Goal: Task Accomplishment & Management: Manage account settings

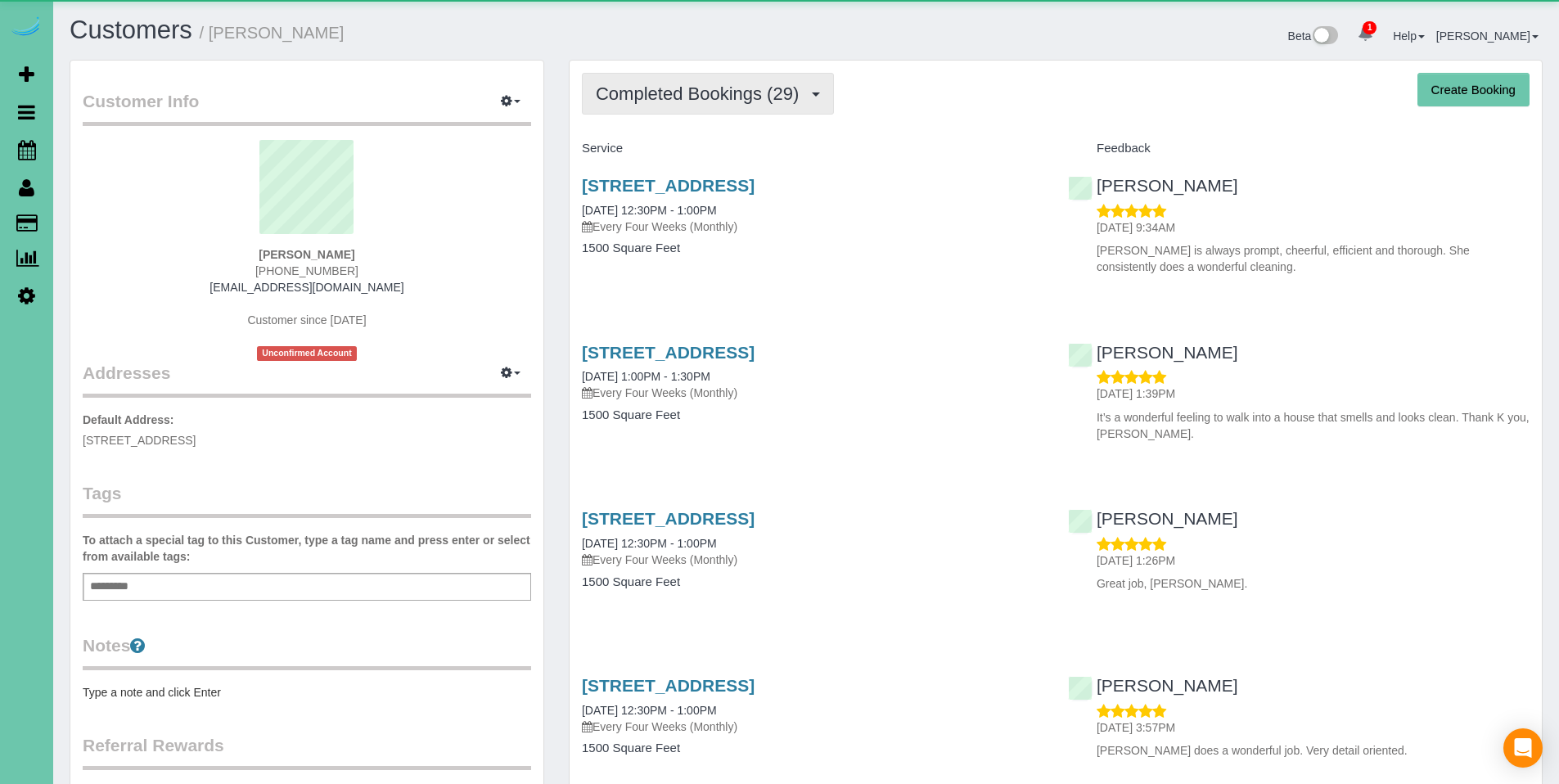
click at [729, 104] on button "Completed Bookings (29)" at bounding box center [707, 94] width 252 height 42
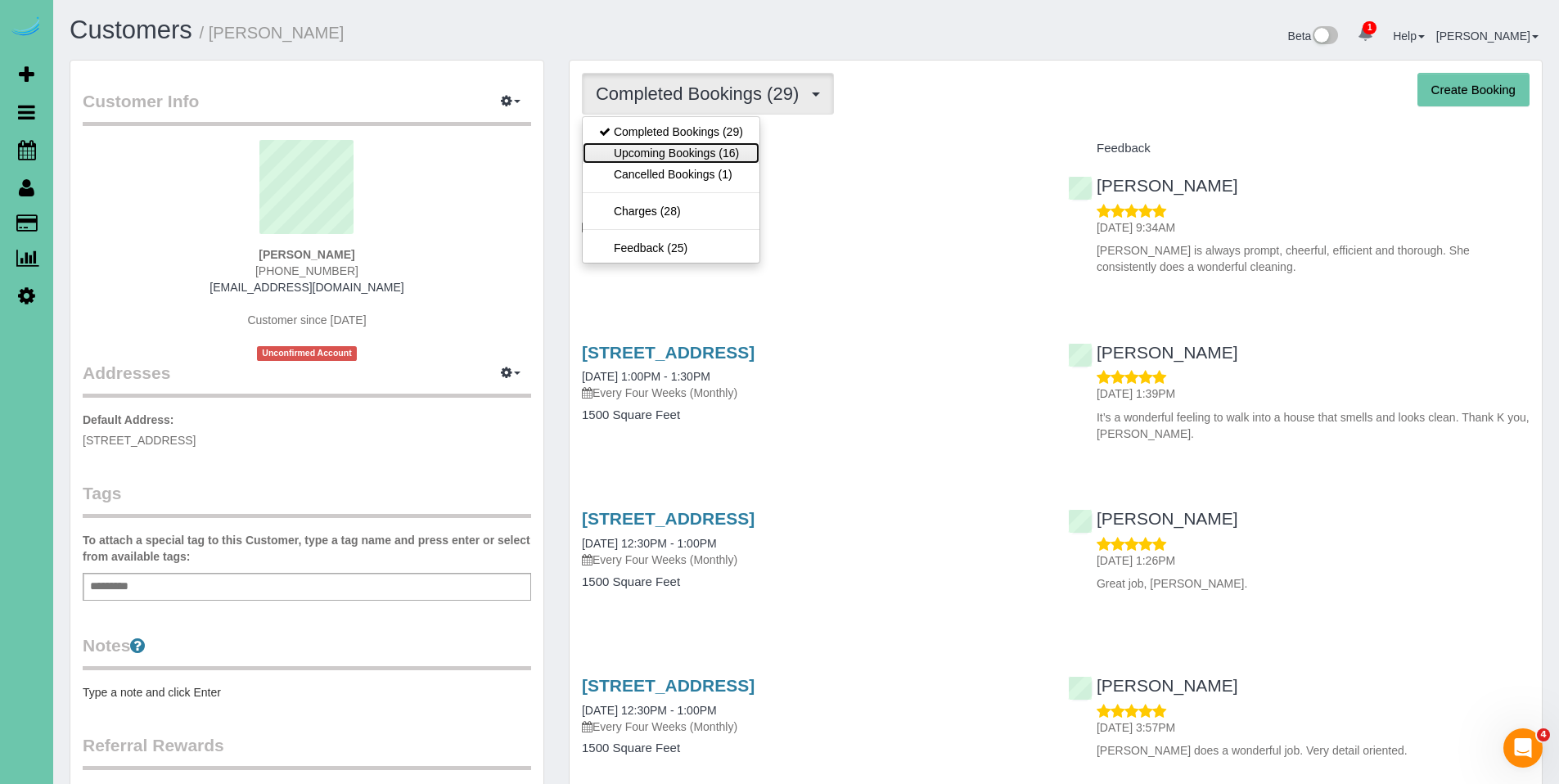
click at [686, 156] on link "Upcoming Bookings (16)" at bounding box center [670, 153] width 176 height 21
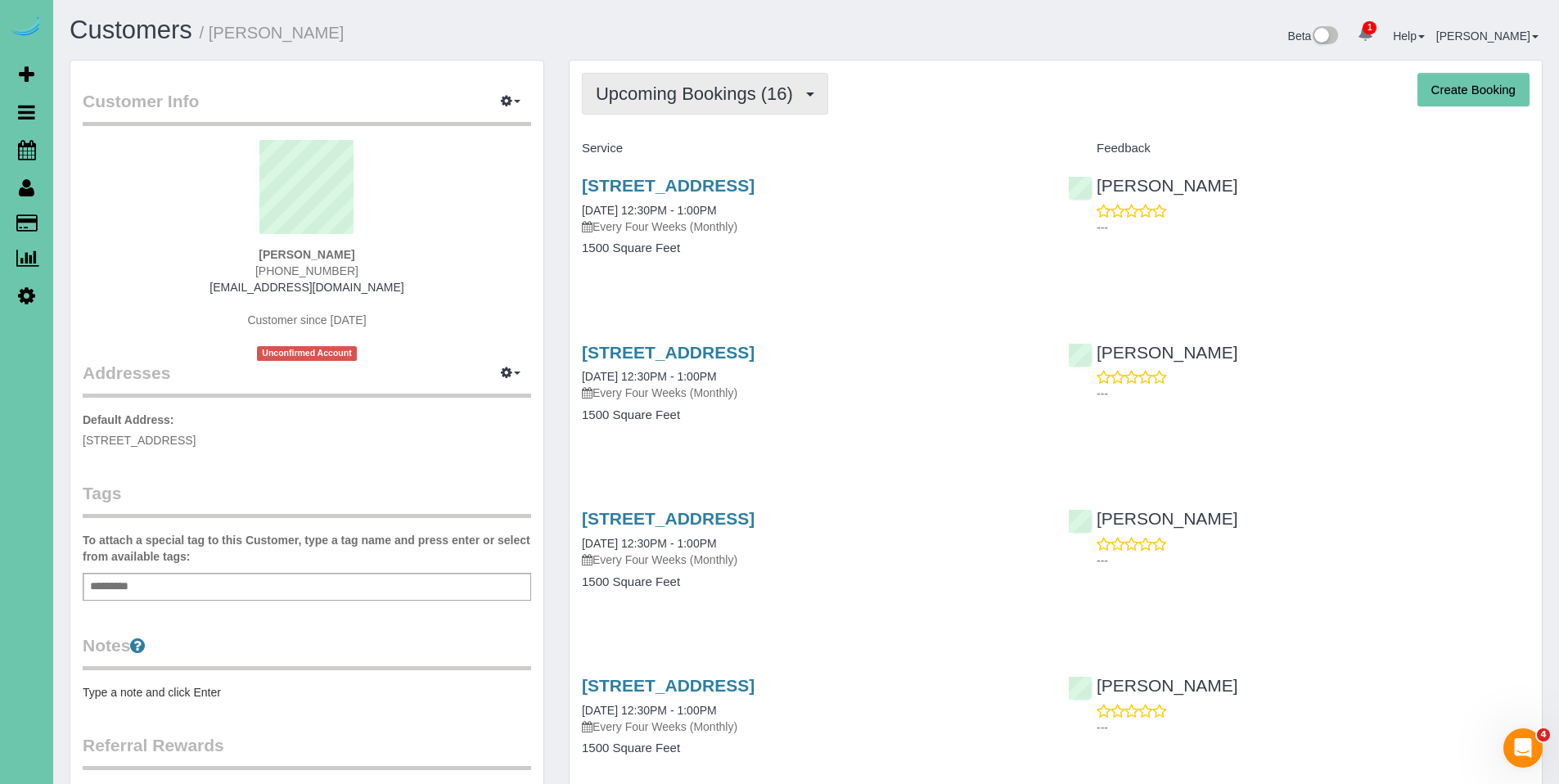
click at [664, 87] on span "Upcoming Bookings (16)" at bounding box center [698, 93] width 205 height 20
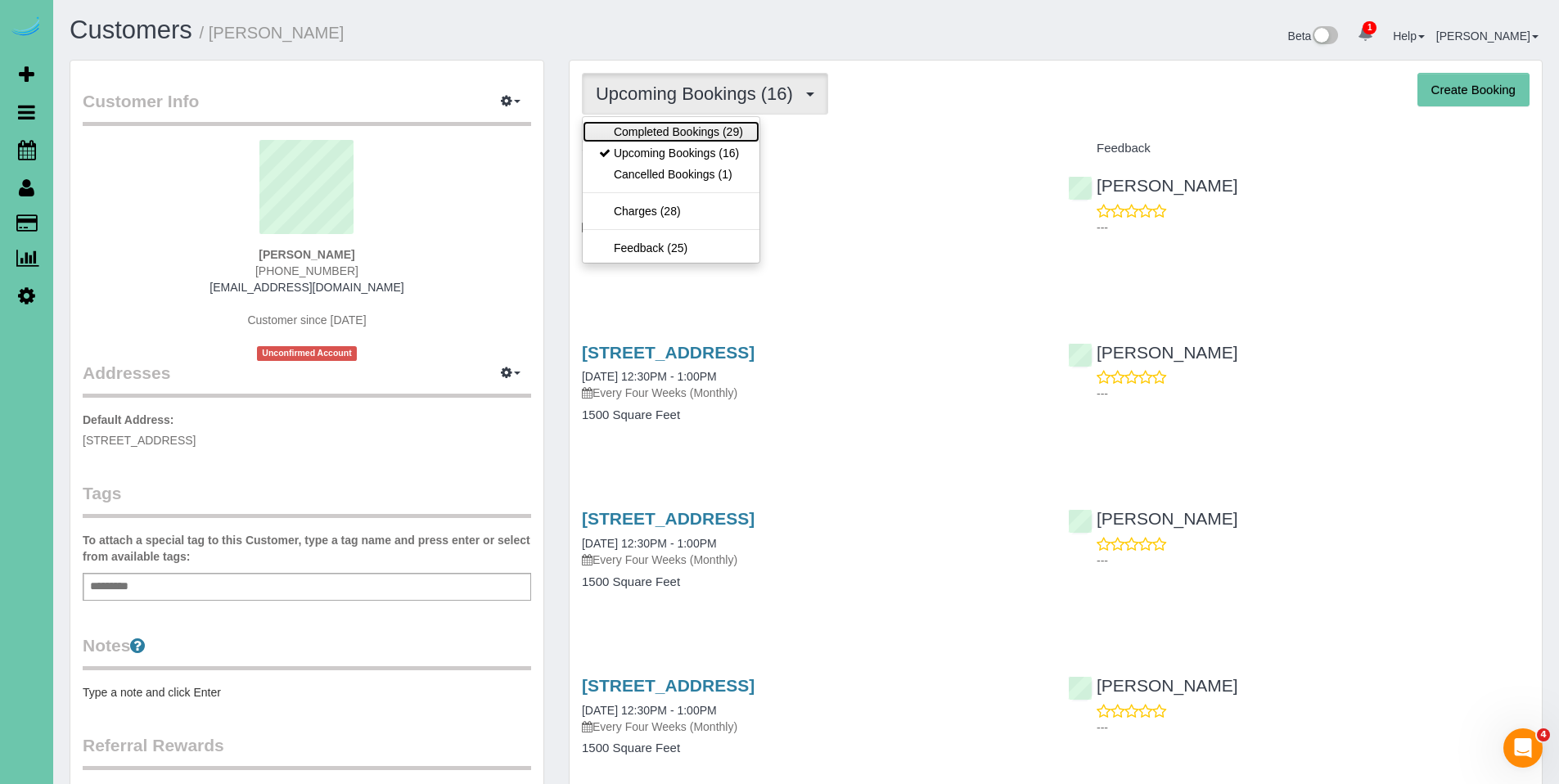
click at [668, 129] on link "Completed Bookings (29)" at bounding box center [670, 132] width 176 height 21
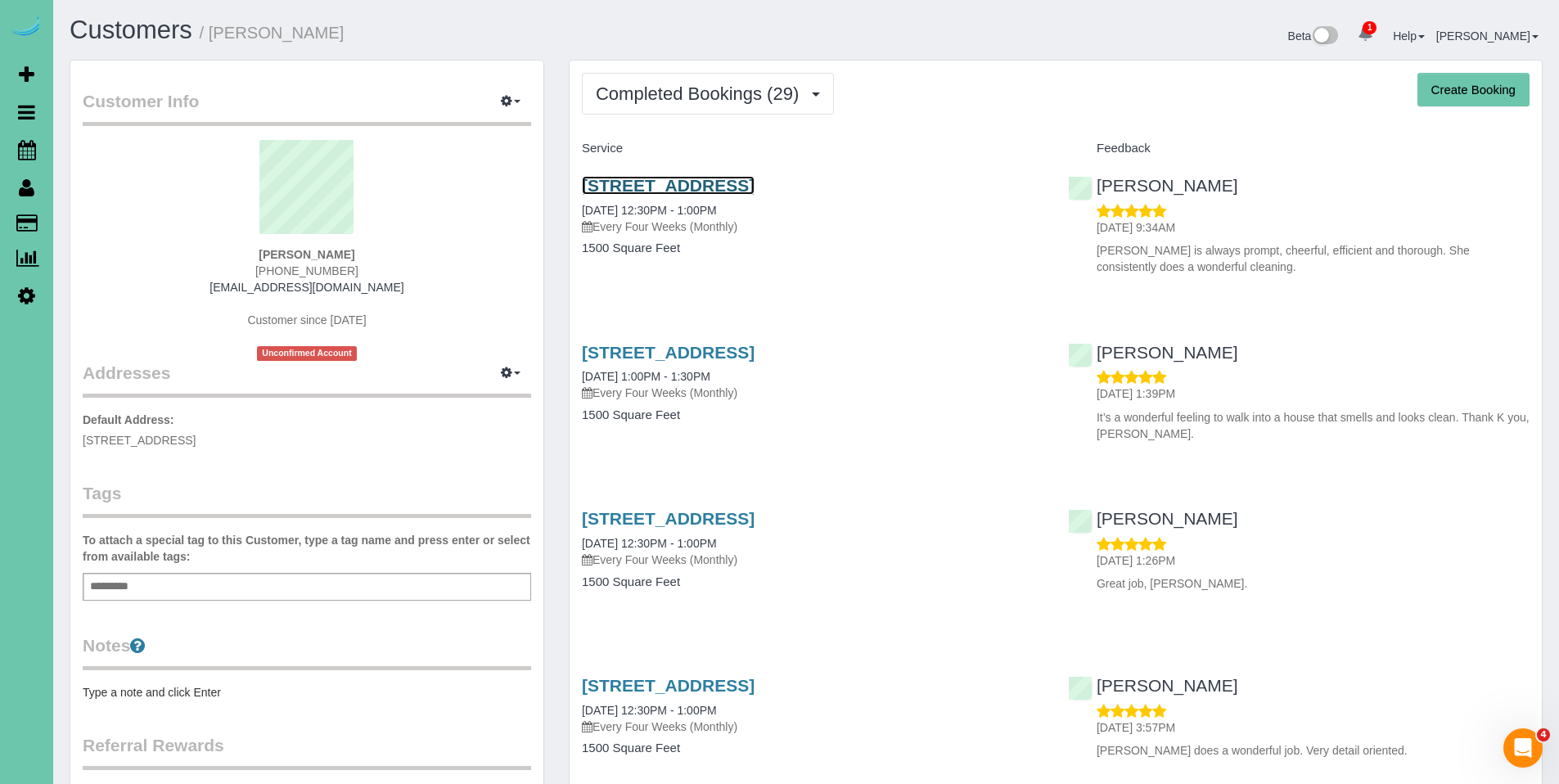
click at [675, 186] on link "10605 Decatur St, Omaha, NE 68114" at bounding box center [668, 185] width 173 height 18
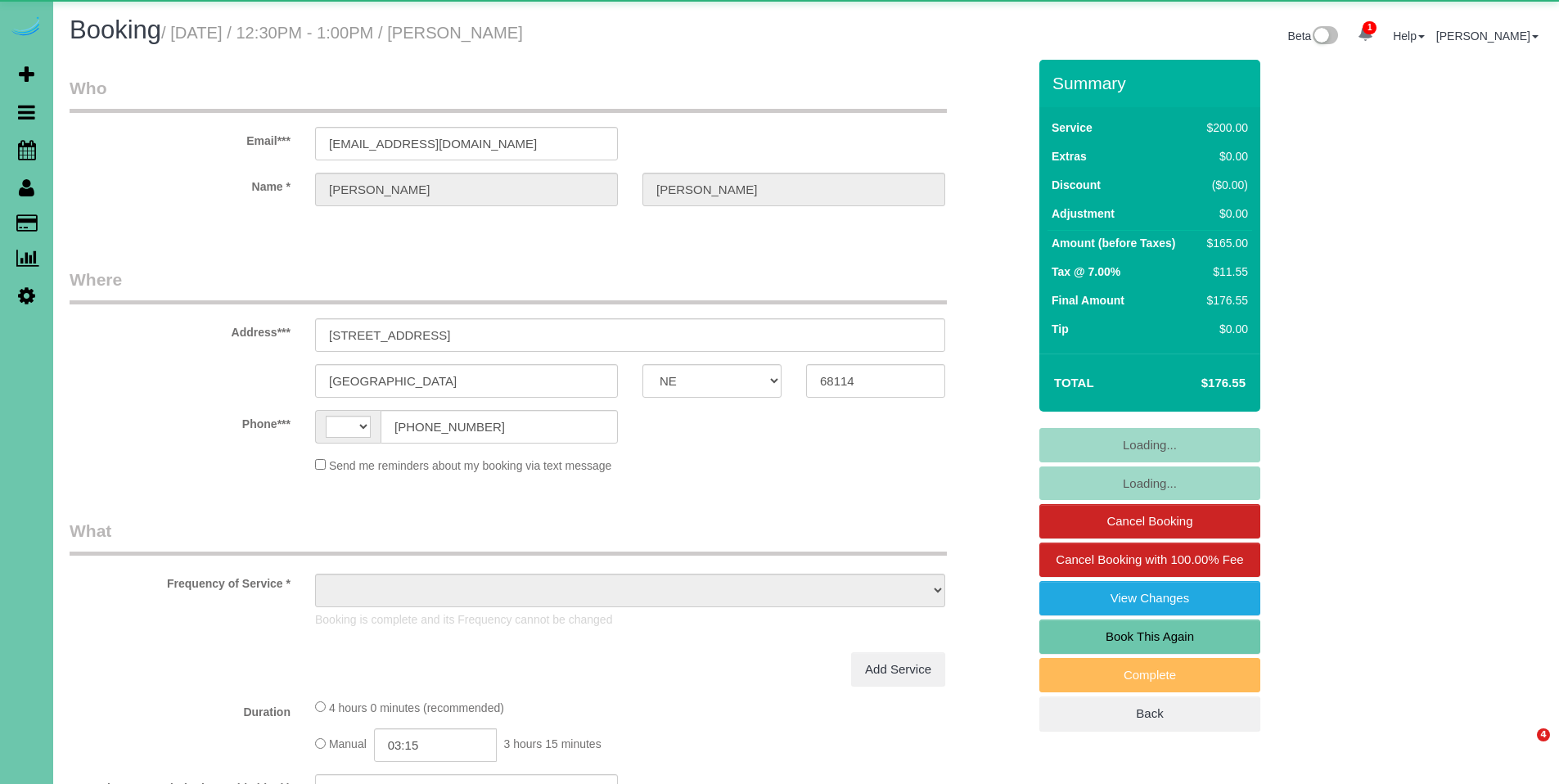
select select "NE"
select select "string:[GEOGRAPHIC_DATA]"
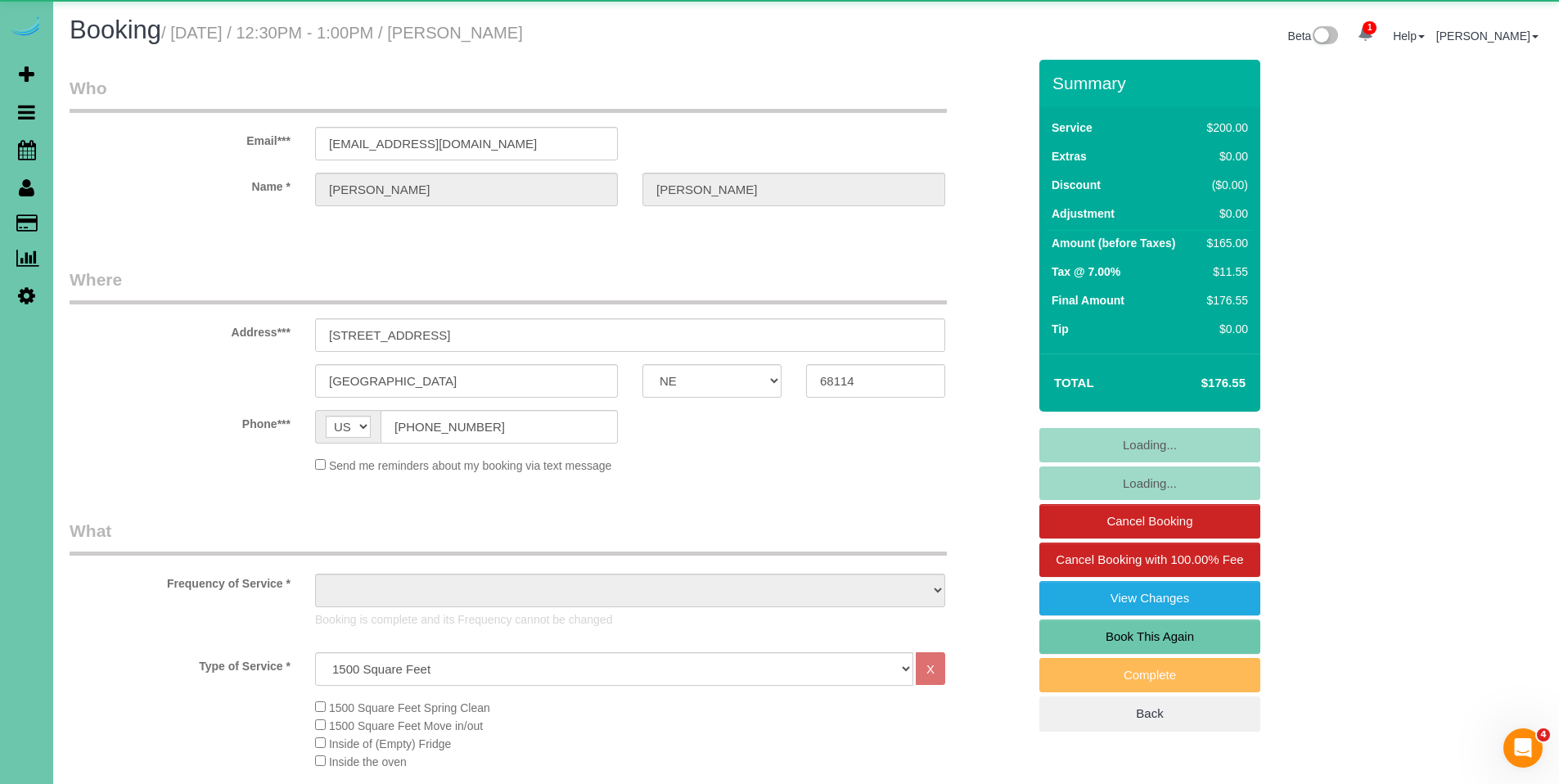
select select "object:654"
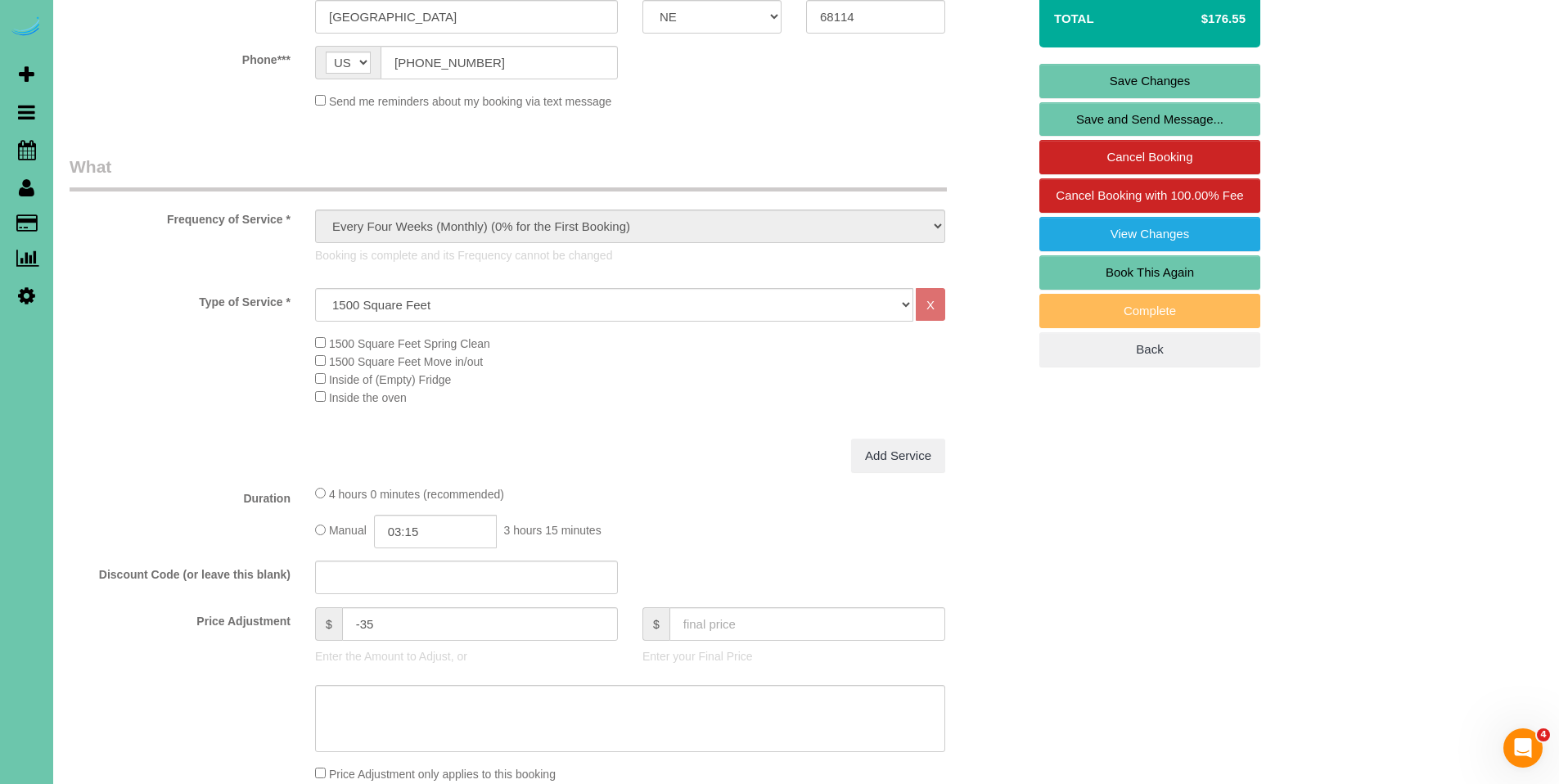
scroll to position [402, 0]
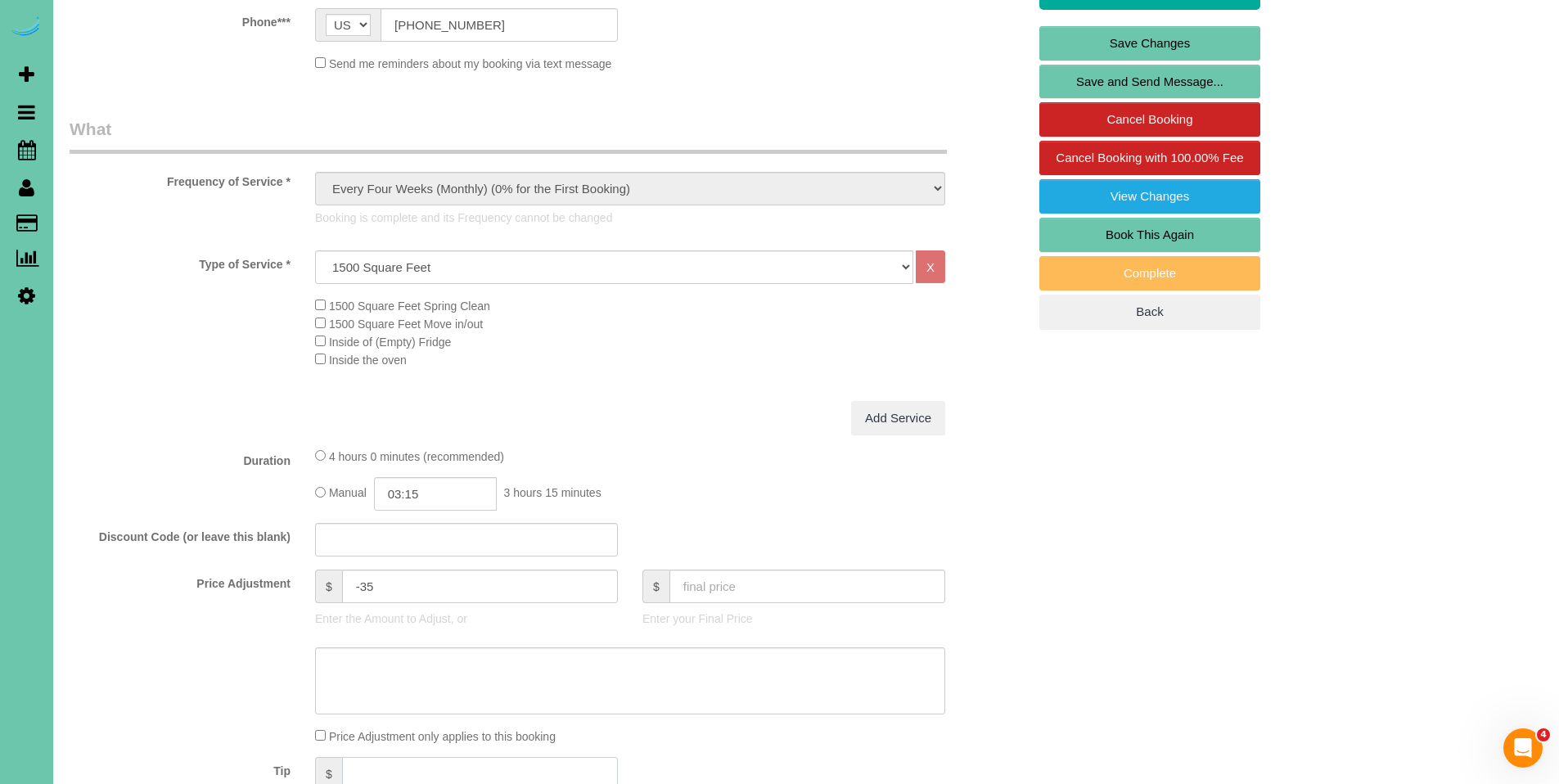
click at [402, 760] on input "text" at bounding box center [480, 773] width 275 height 33
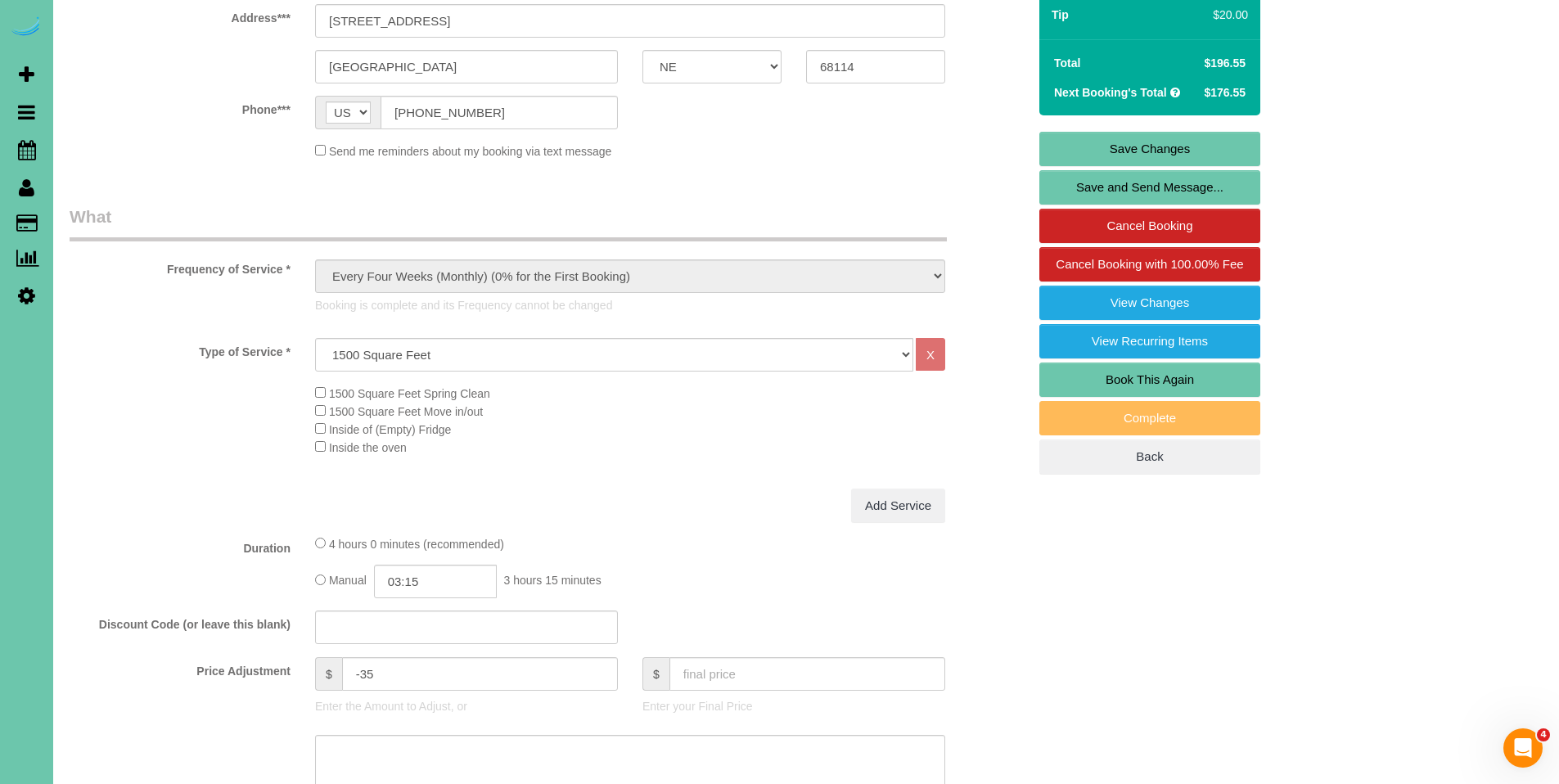
scroll to position [295, 0]
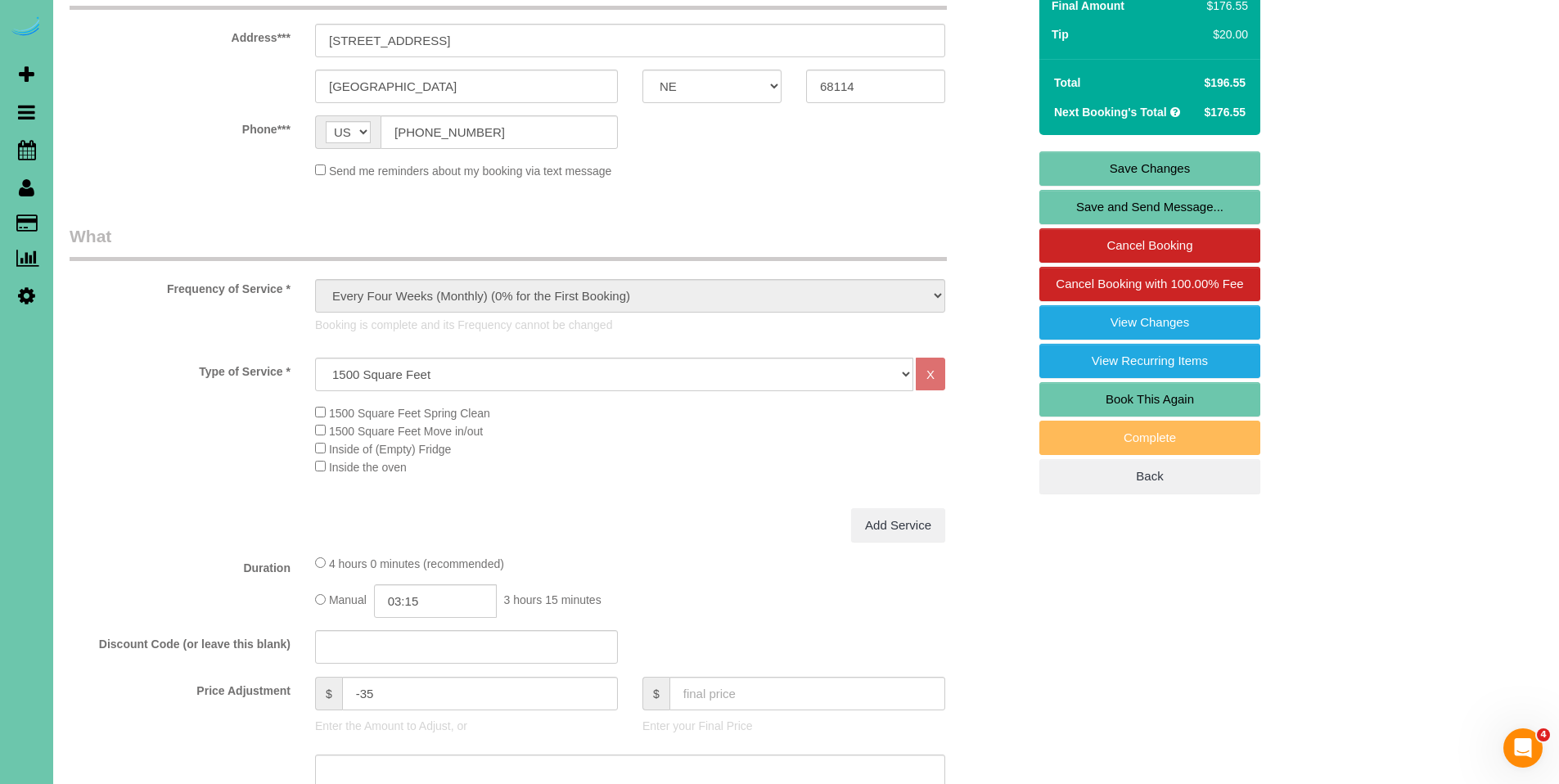
type input "20"
click at [1120, 166] on link "Save Changes" at bounding box center [1150, 168] width 221 height 34
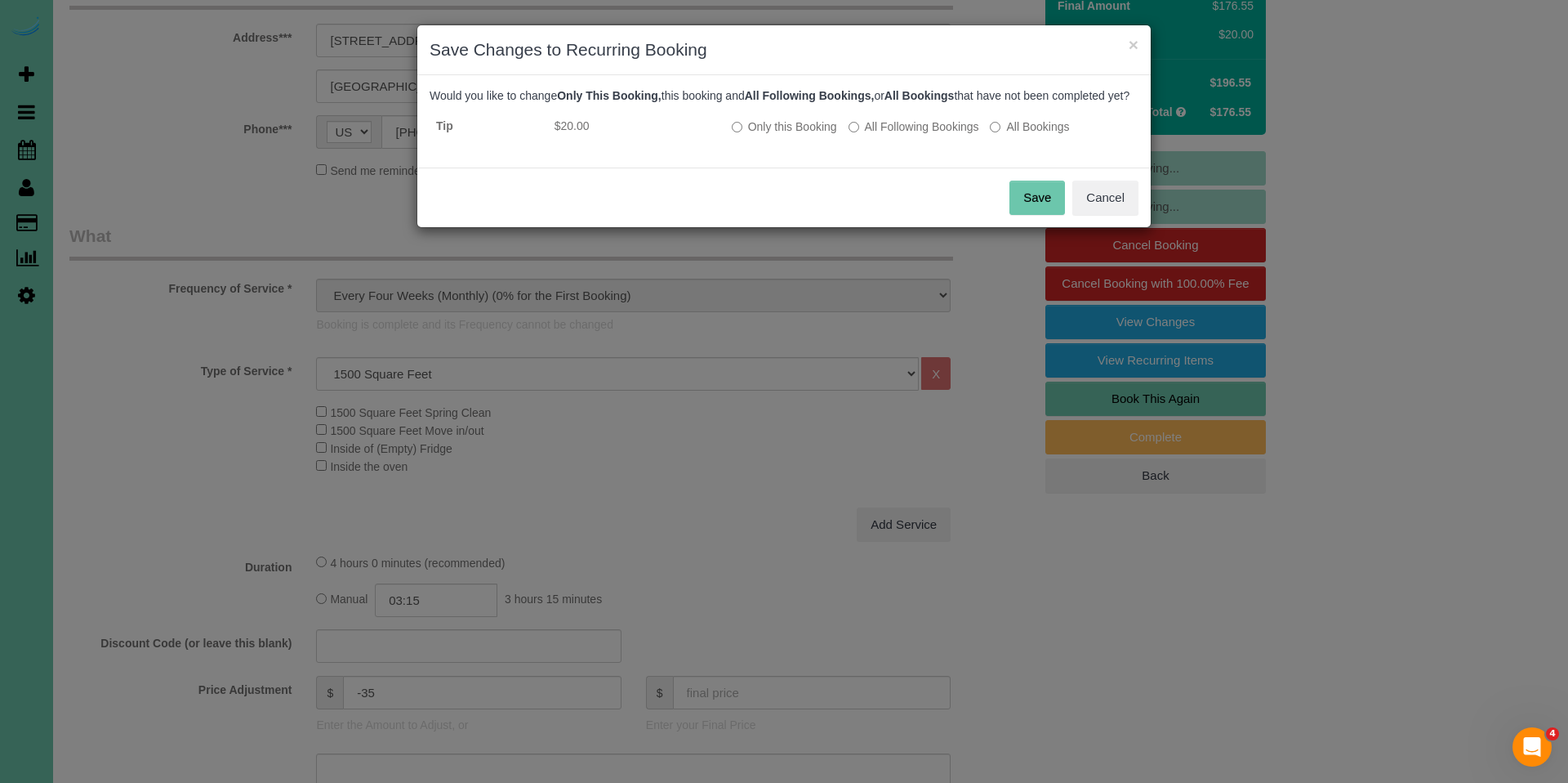
click at [1024, 208] on button "Save" at bounding box center [1037, 197] width 55 height 34
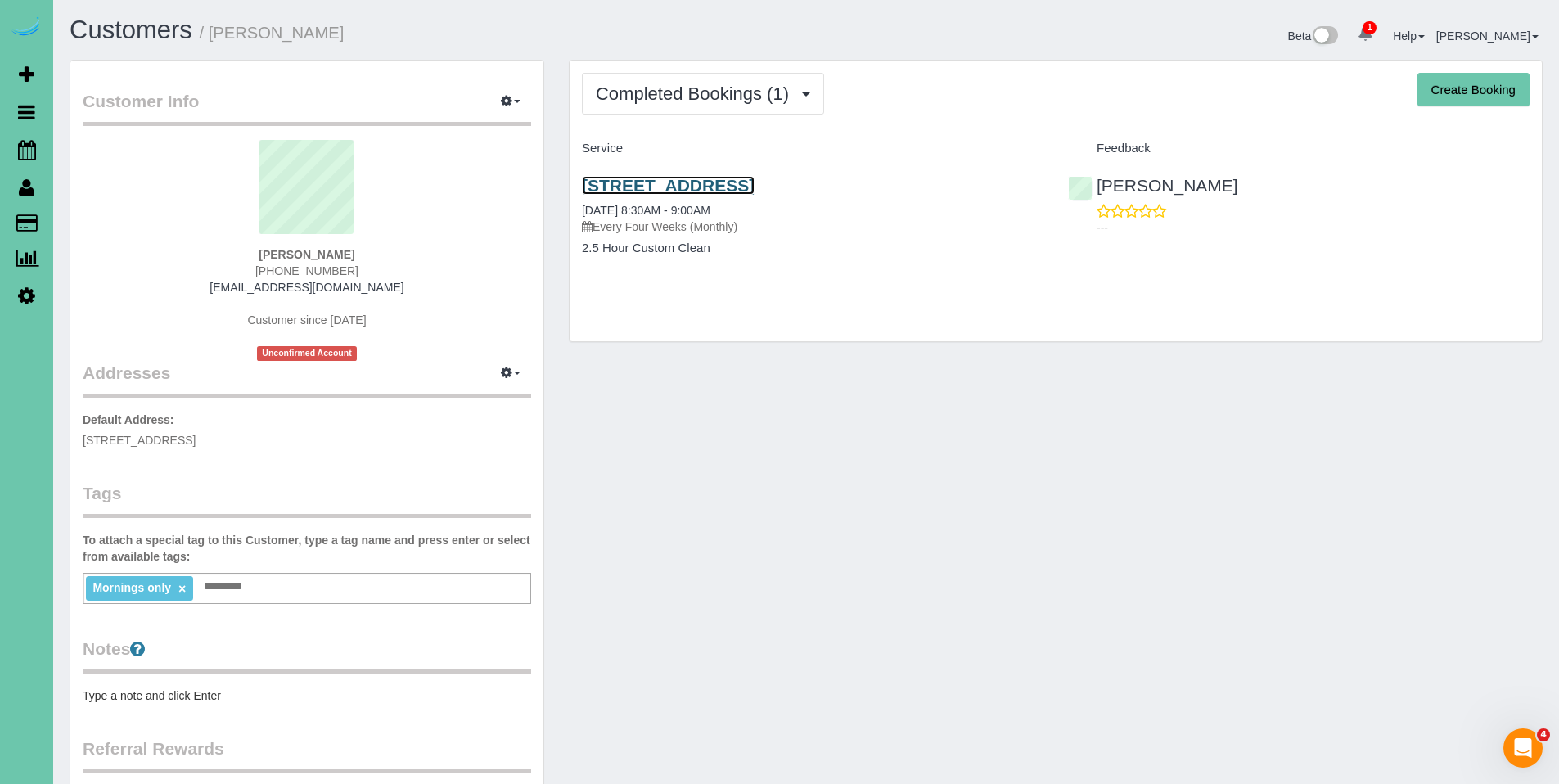
click at [696, 189] on link "10817 S 197th St #101, Gretna, NE 68028" at bounding box center [668, 185] width 173 height 18
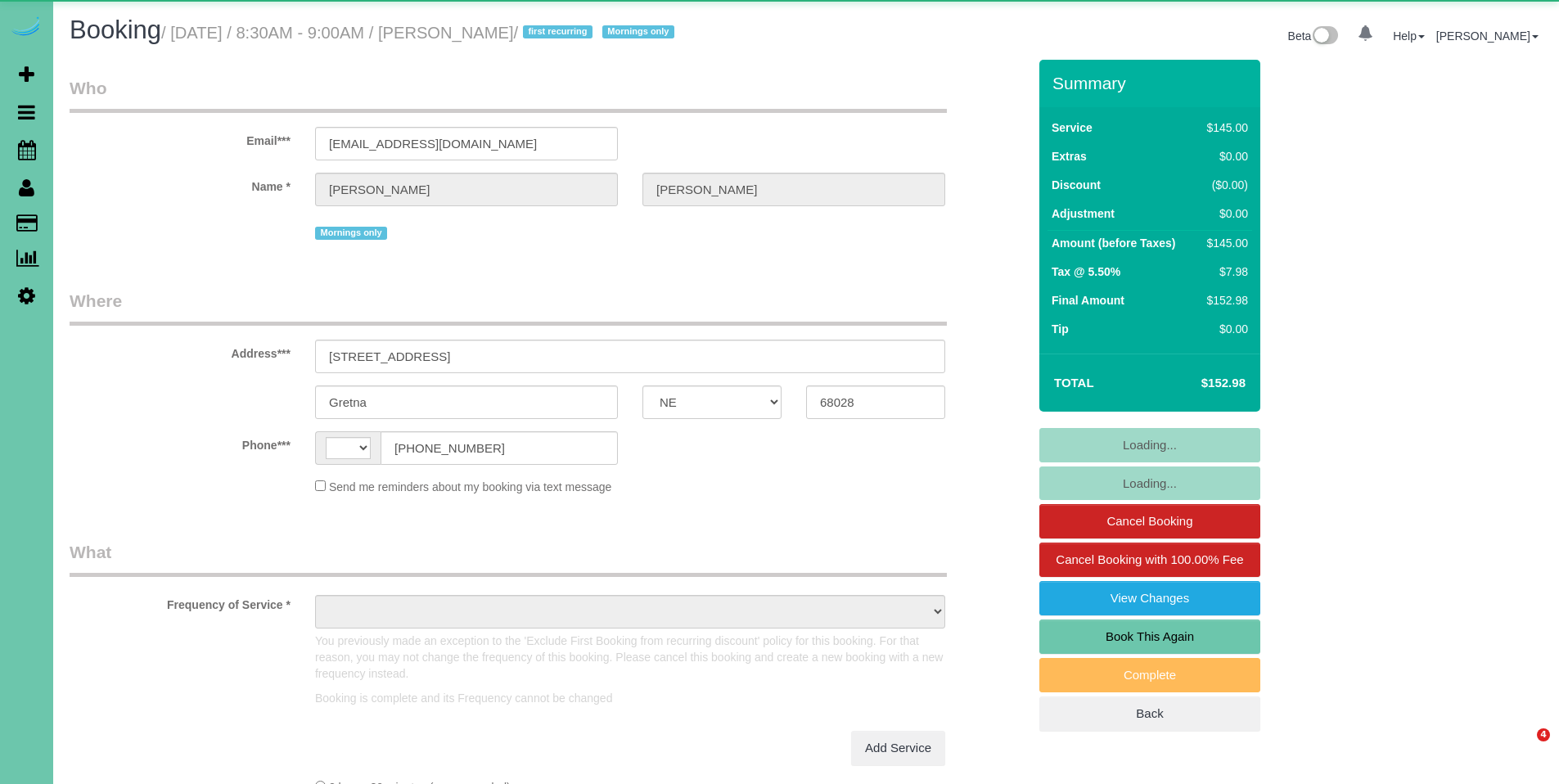
select select "NE"
select select "string:[GEOGRAPHIC_DATA]"
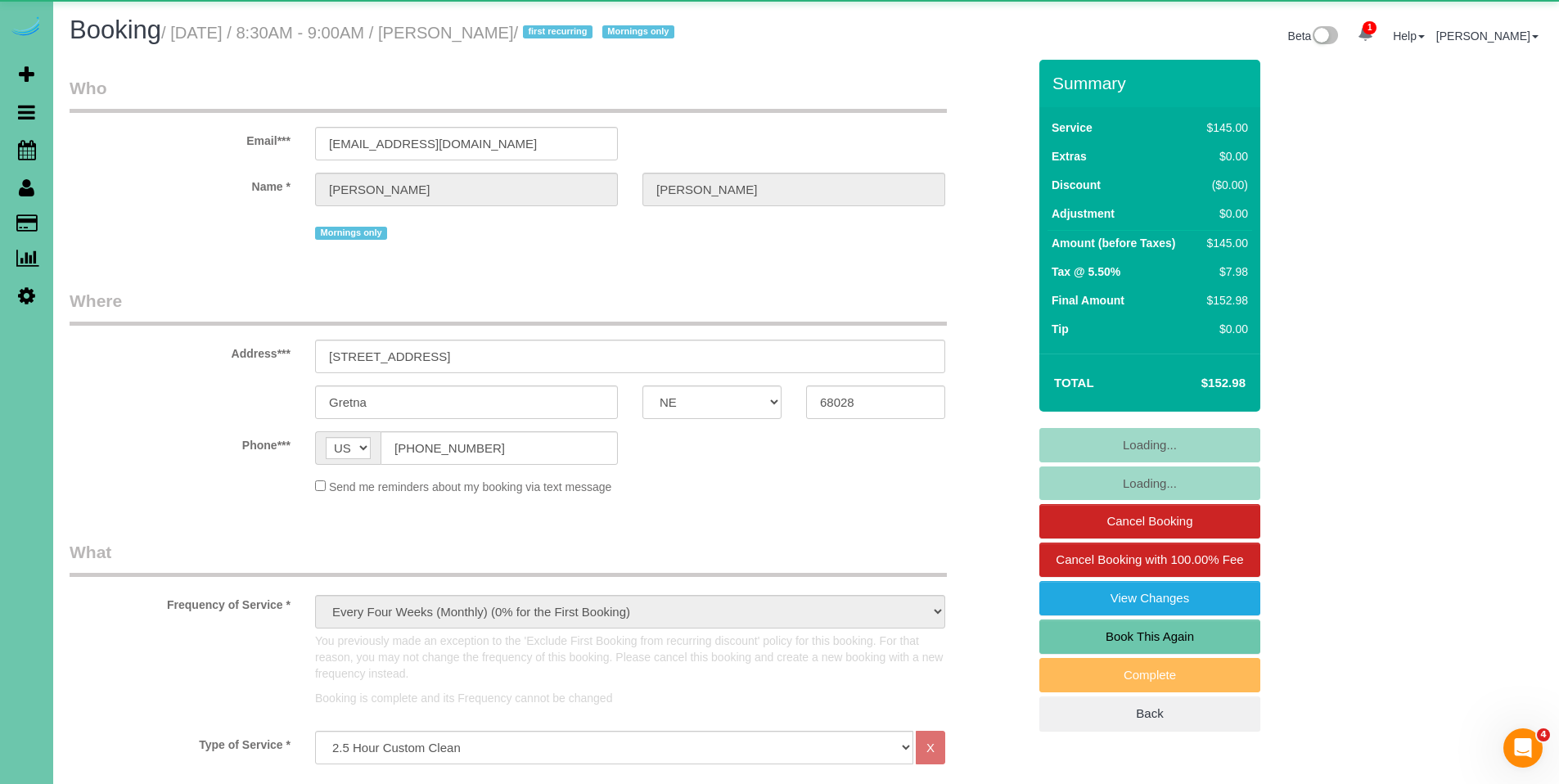
select select "object:852"
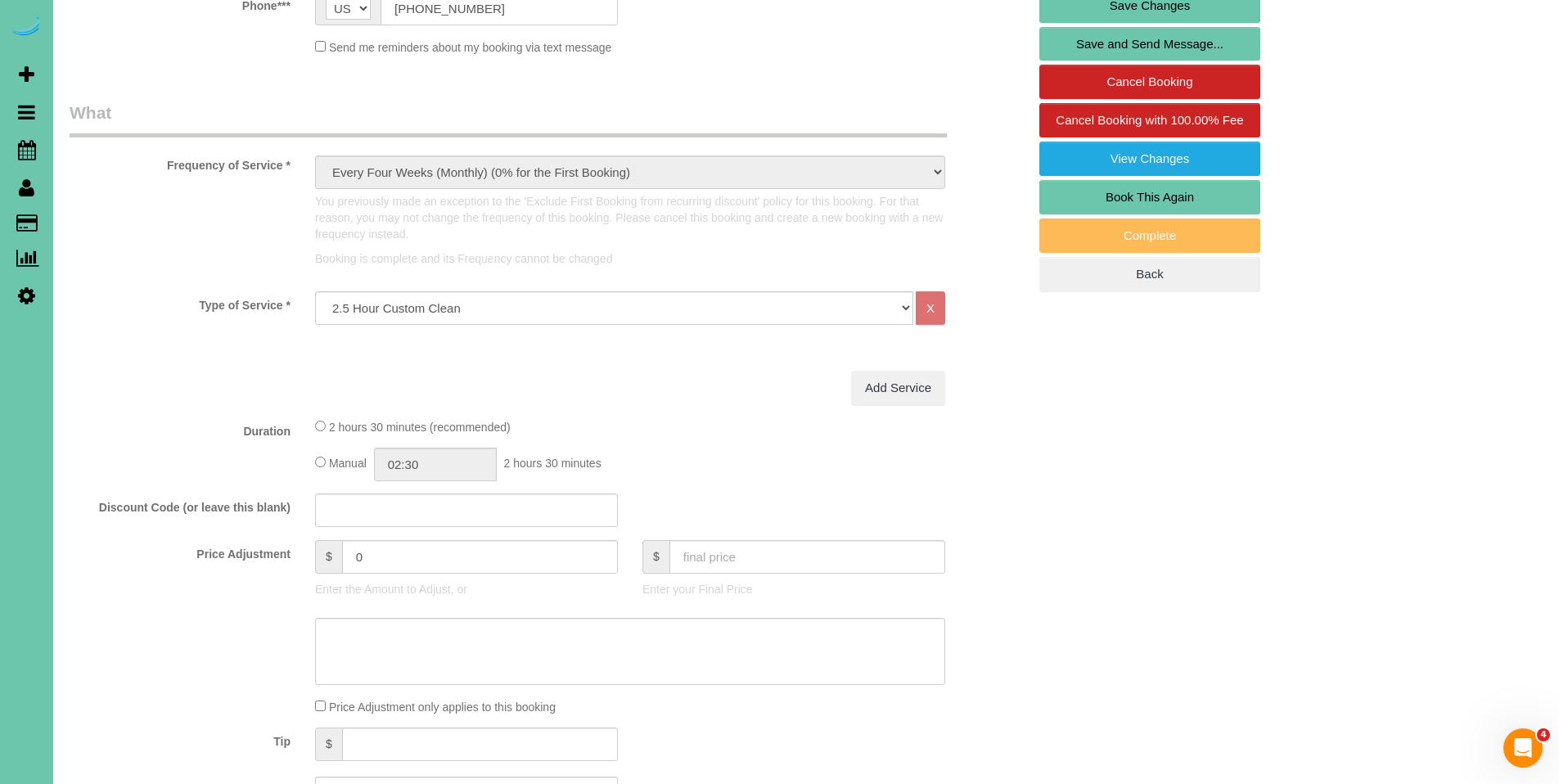
scroll to position [495, 0]
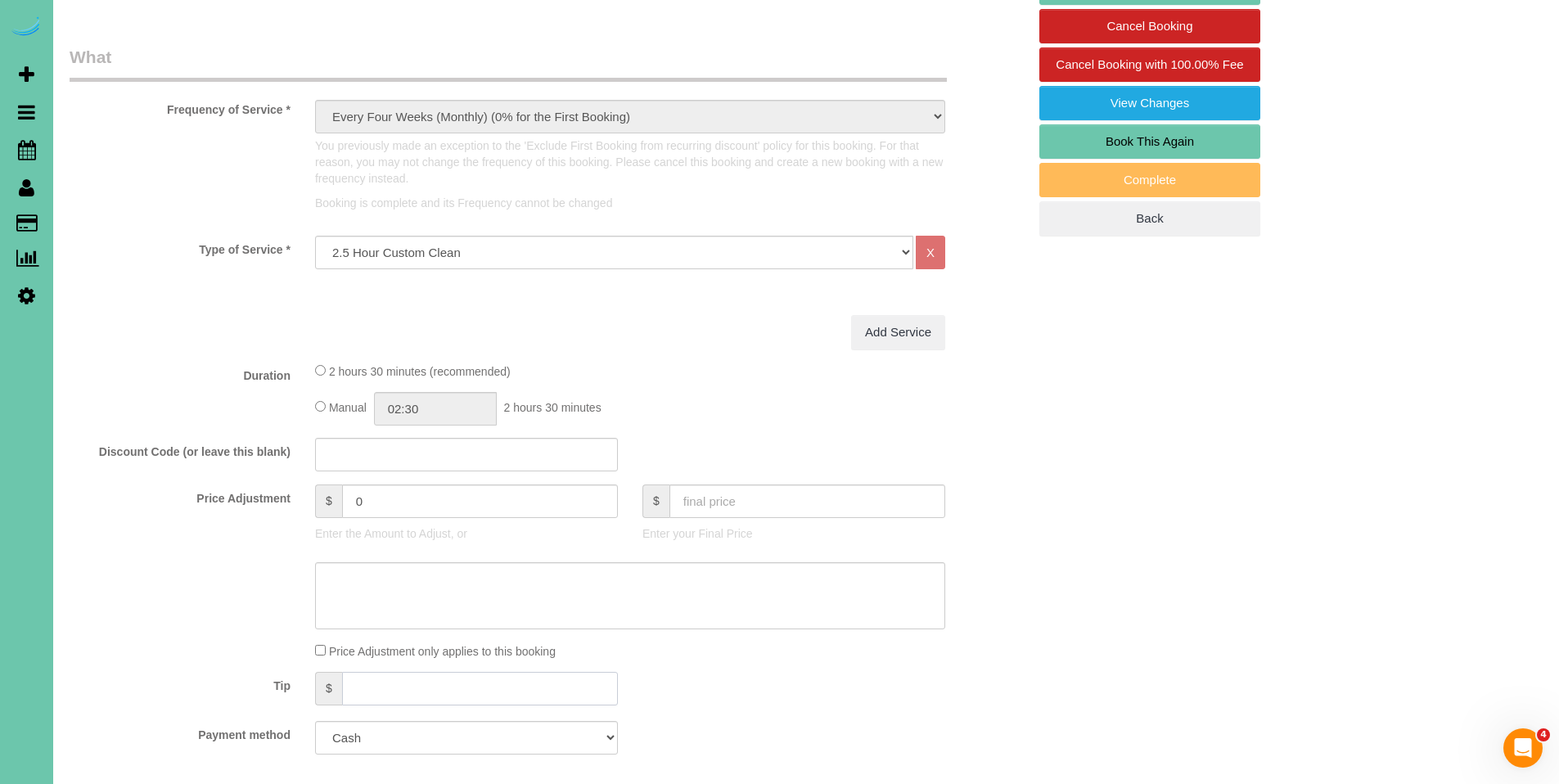
click at [399, 679] on input "text" at bounding box center [480, 688] width 275 height 33
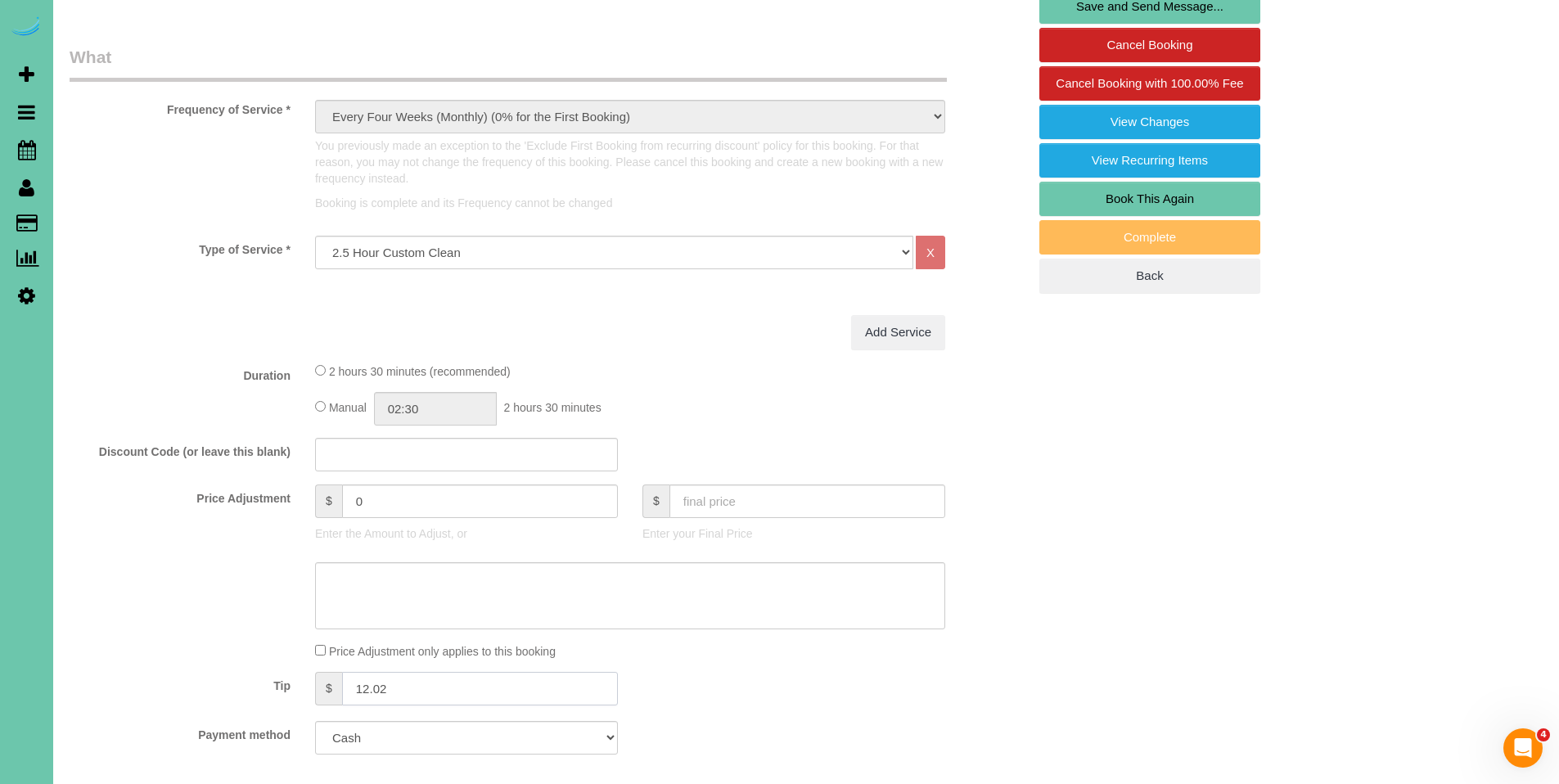
type input "12.02"
click at [394, 741] on select "Add Credit Card Cash Check Paypal" at bounding box center [466, 738] width 303 height 33
select select "string:check"
click at [315, 721] on select "Add Credit Card Cash Check Paypal" at bounding box center [466, 738] width 303 height 33
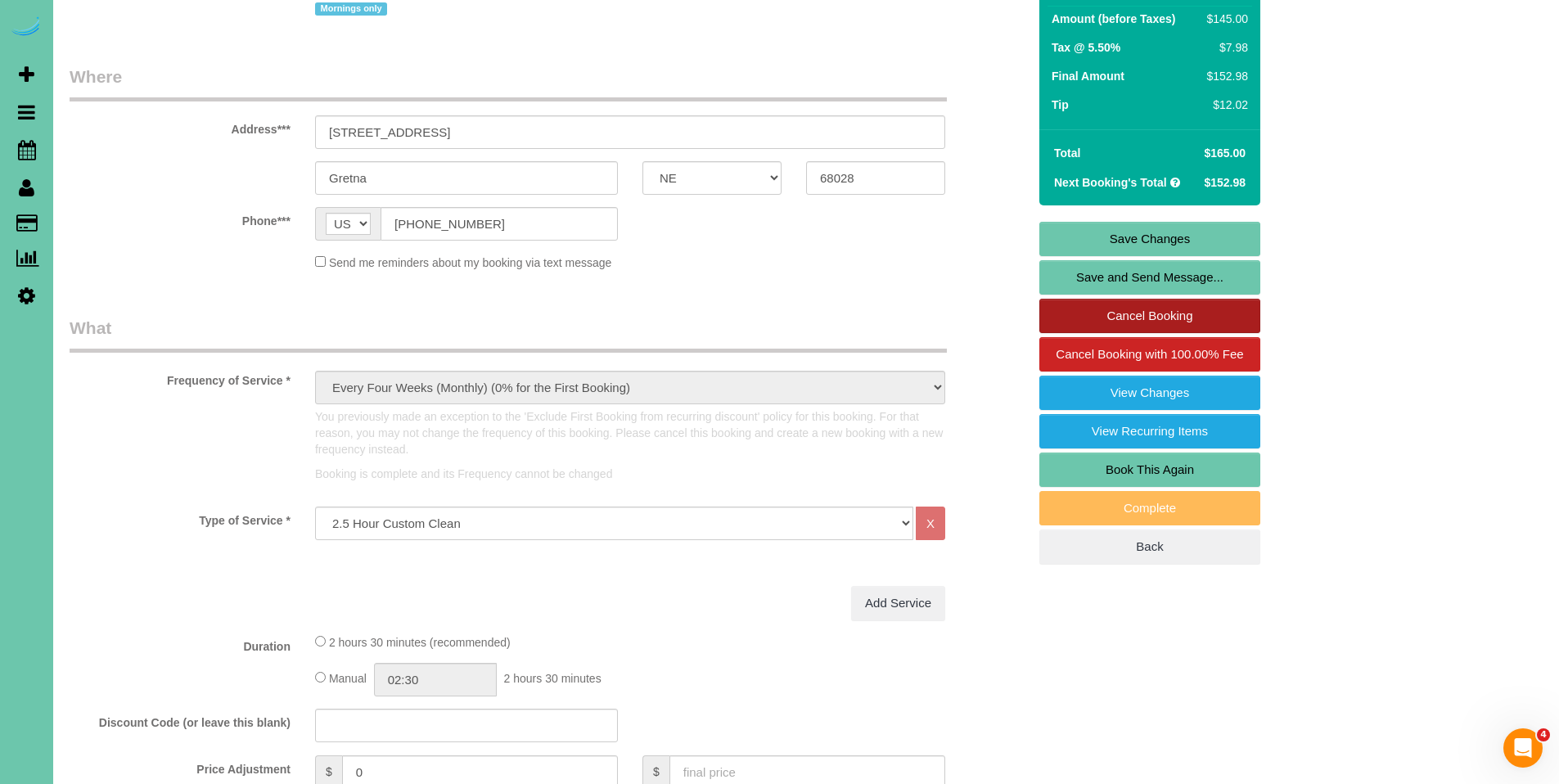
scroll to position [217, 0]
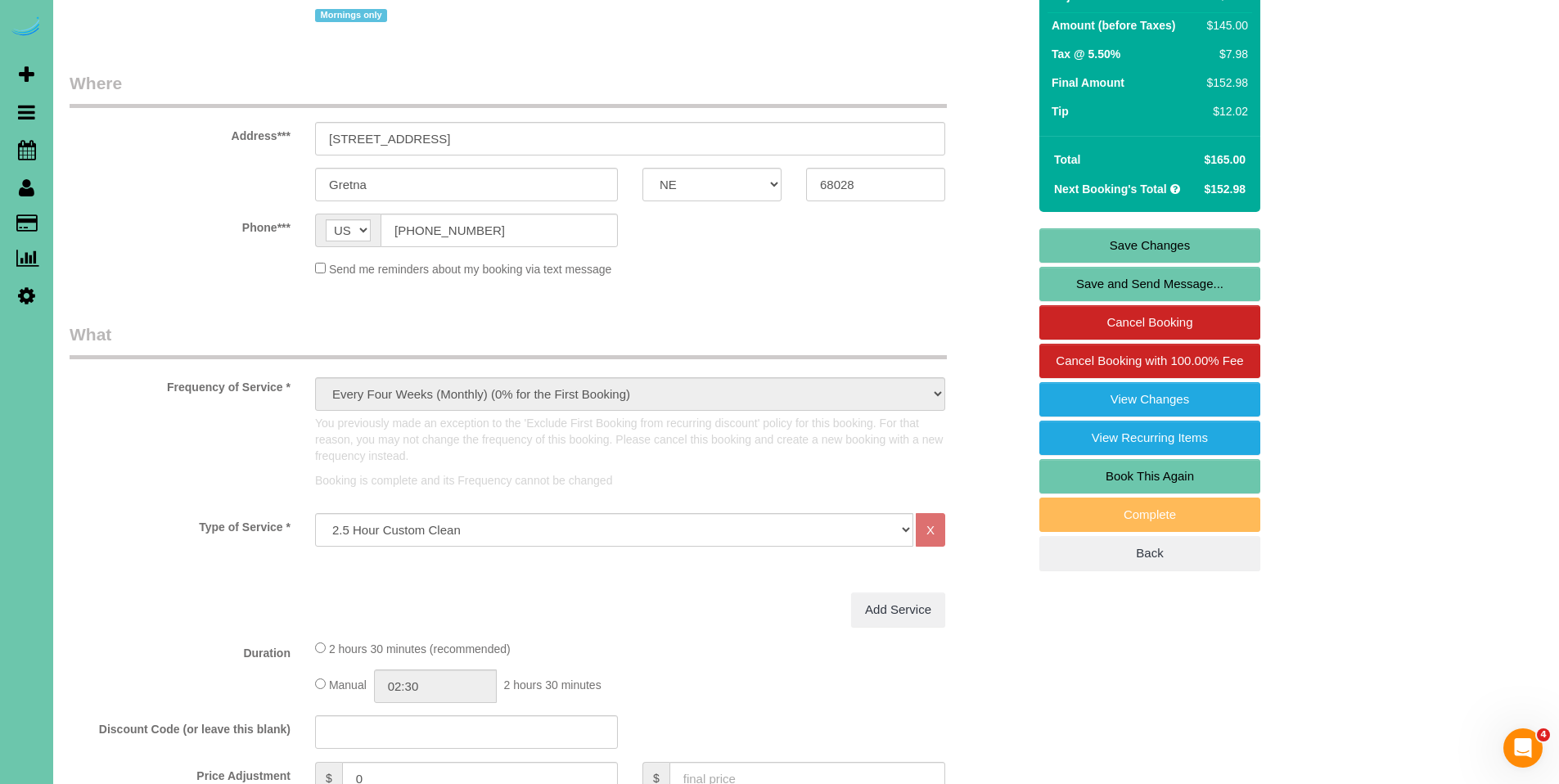
click at [1162, 240] on link "Save Changes" at bounding box center [1150, 245] width 221 height 34
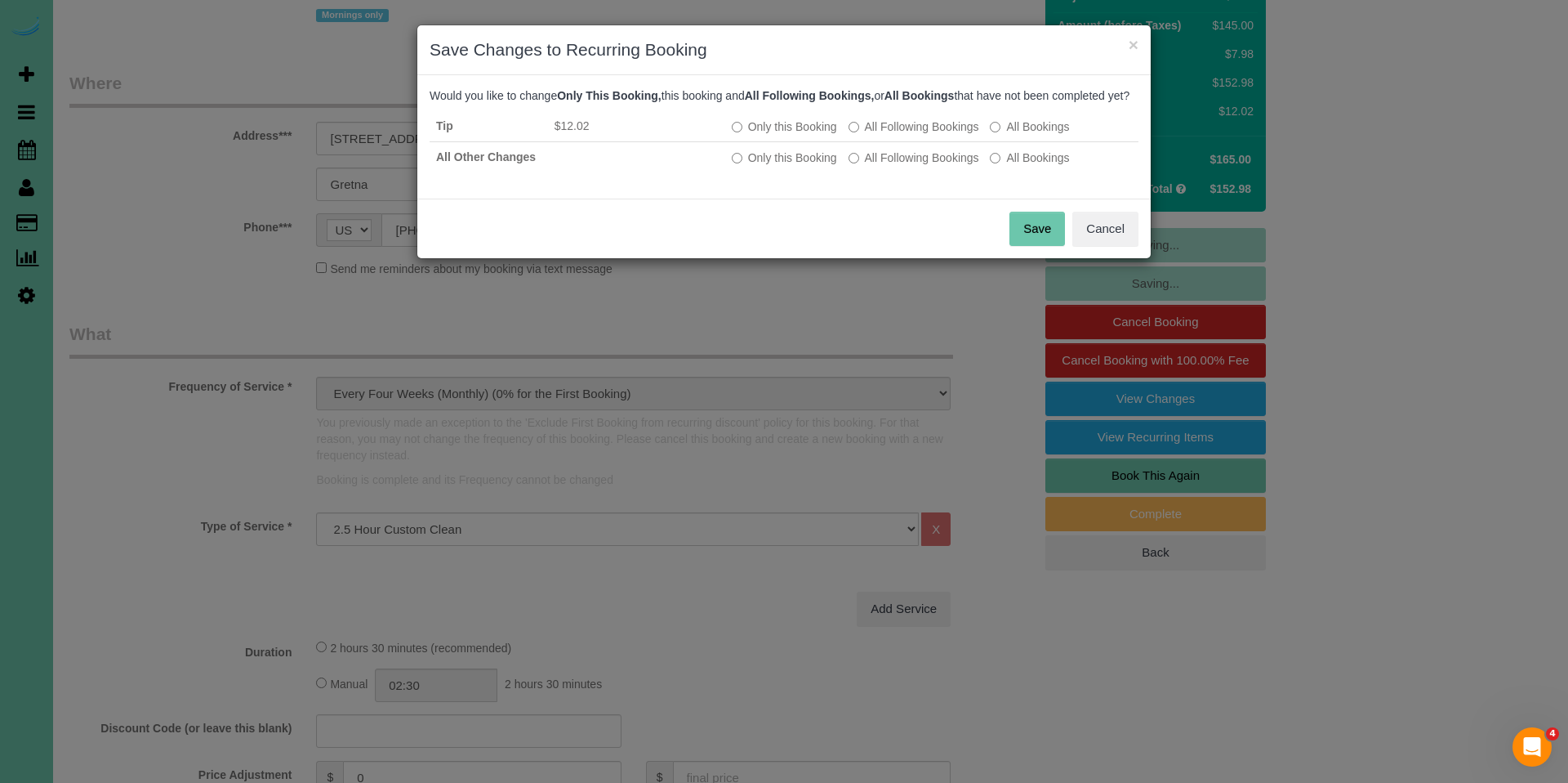
click at [1021, 246] on button "Save" at bounding box center [1037, 229] width 55 height 34
